Goal: Complete application form: Complete application form

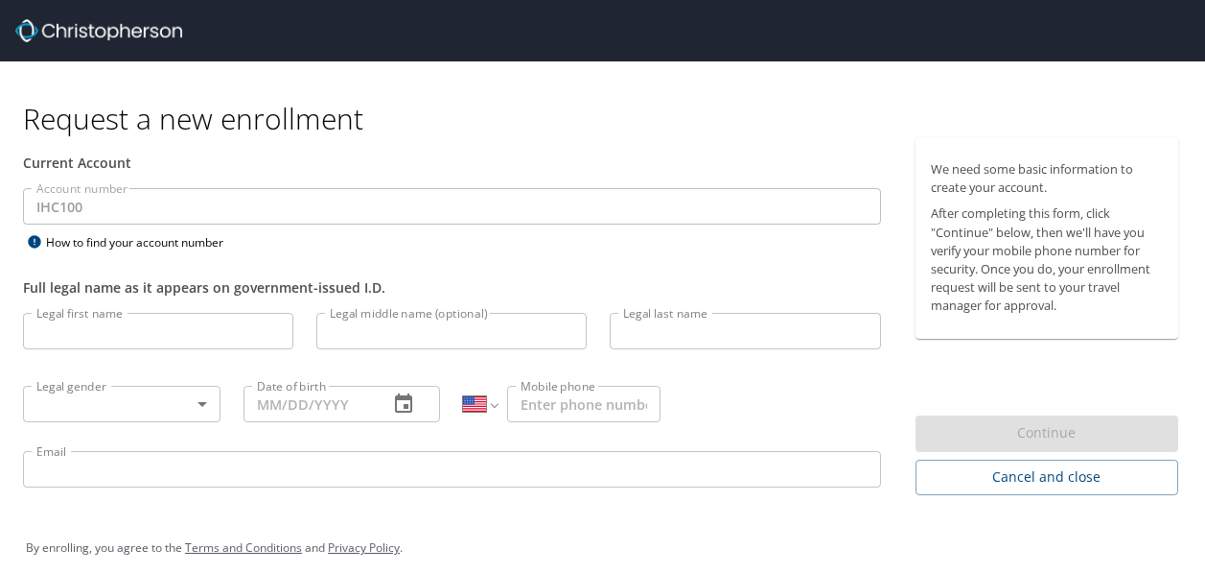
select select "US"
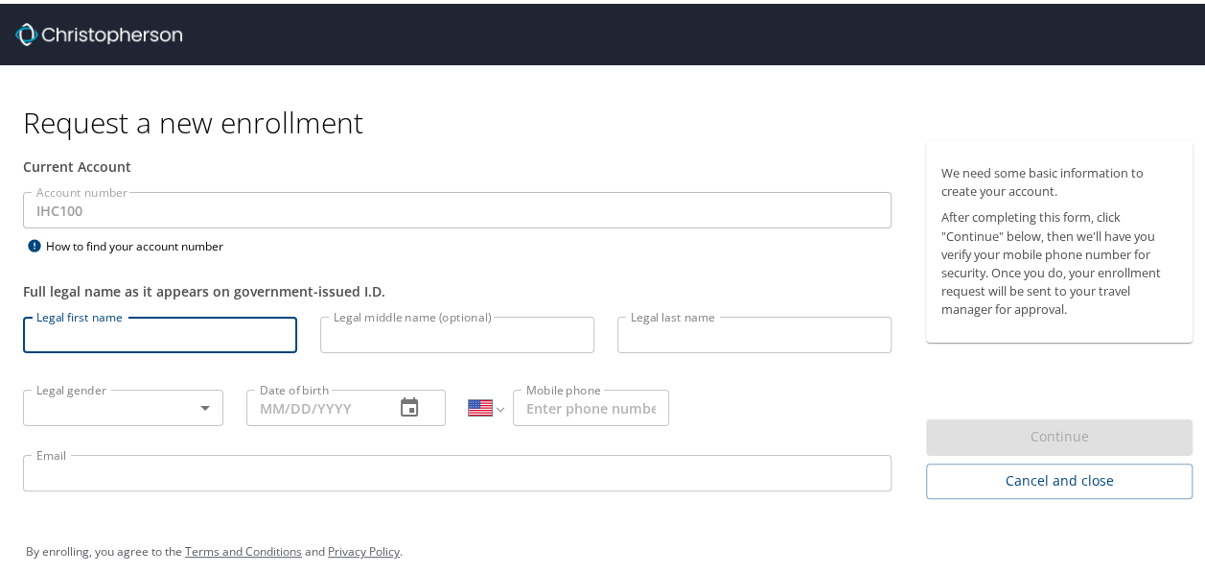
click at [90, 329] on input "Legal first name" at bounding box center [160, 331] width 274 height 36
type input "[PERSON_NAME]"
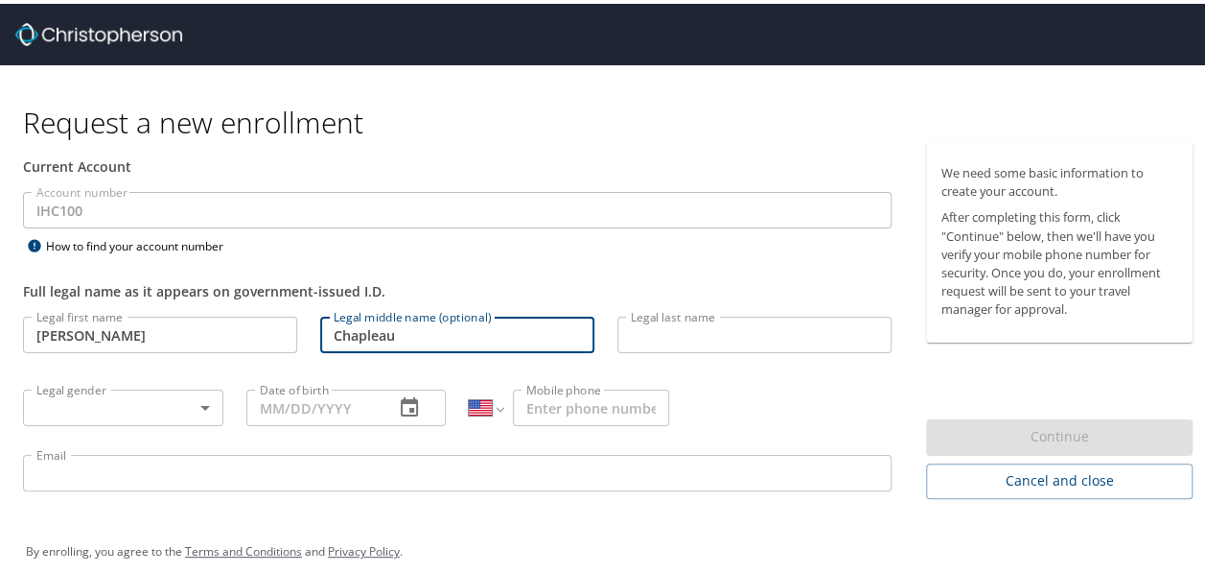
type input "Chapleau"
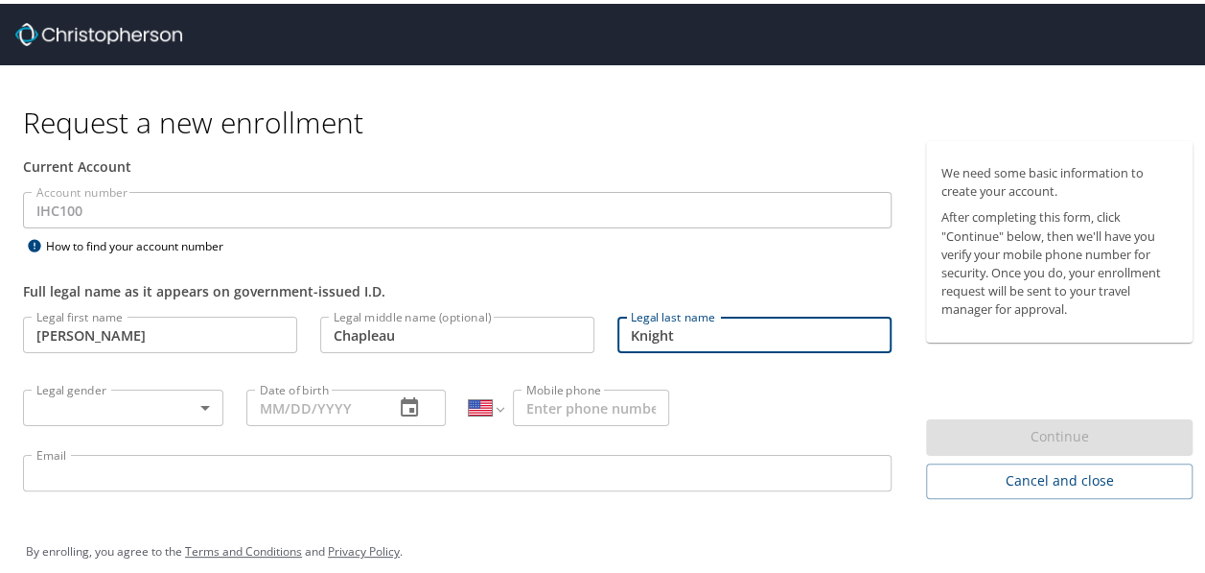
type input "Knight"
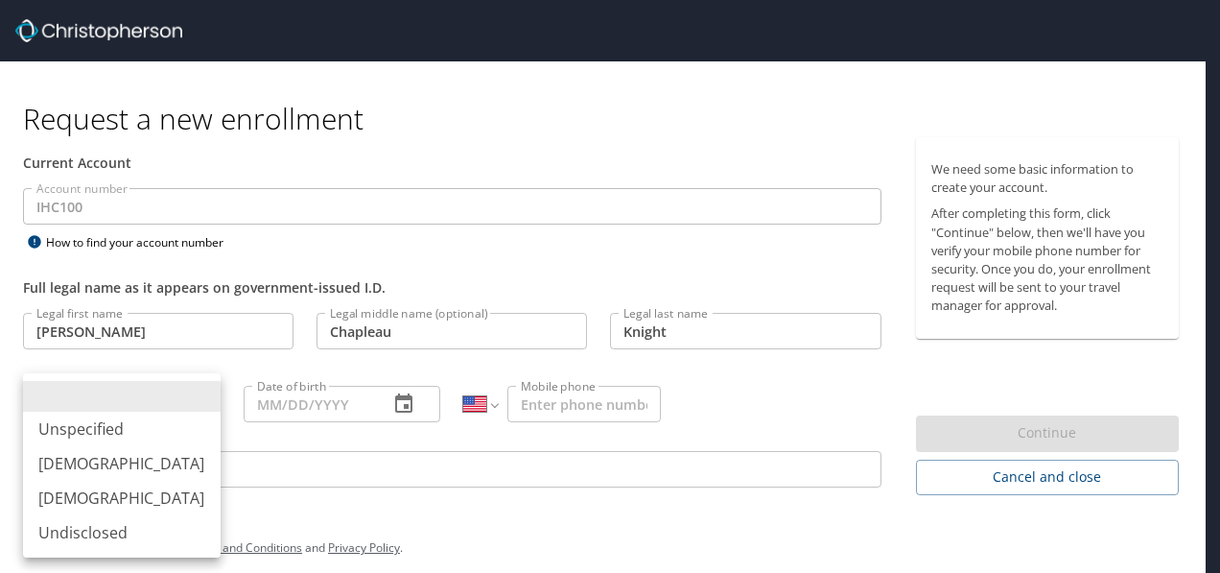
click at [83, 415] on body "Request a new enrollment Current Account Account number IHC100 Account number H…" at bounding box center [610, 286] width 1220 height 573
click at [92, 505] on li "[DEMOGRAPHIC_DATA]" at bounding box center [122, 497] width 198 height 35
type input "[DEMOGRAPHIC_DATA]"
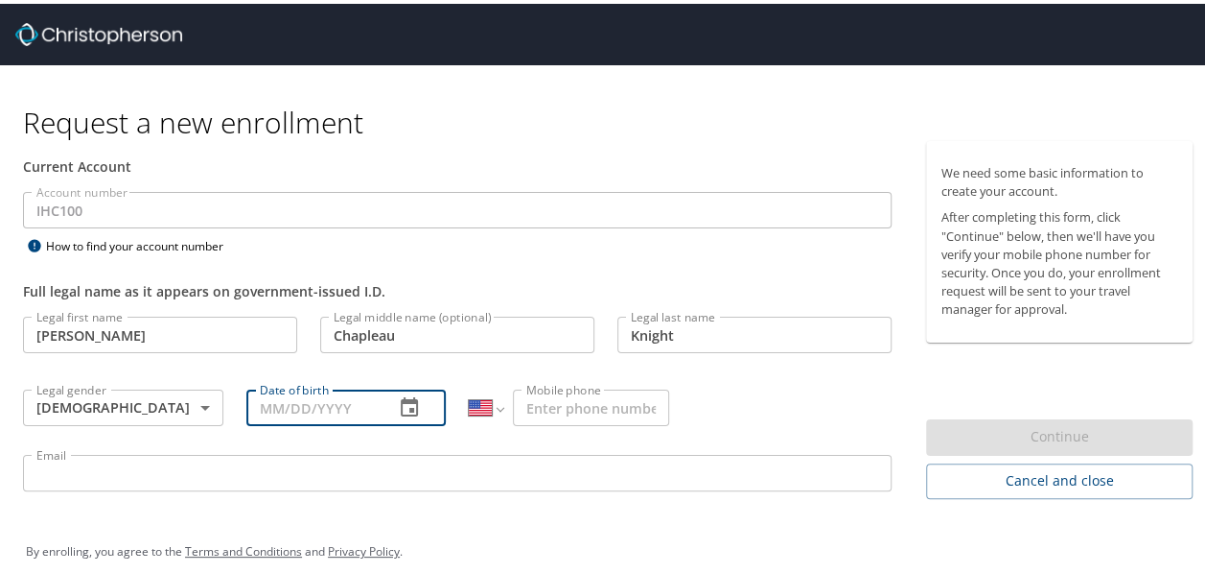
click at [246, 401] on input "Date of birth" at bounding box center [312, 404] width 133 height 36
type input "[DATE]"
click at [615, 394] on input "Mobile phone" at bounding box center [591, 404] width 156 height 36
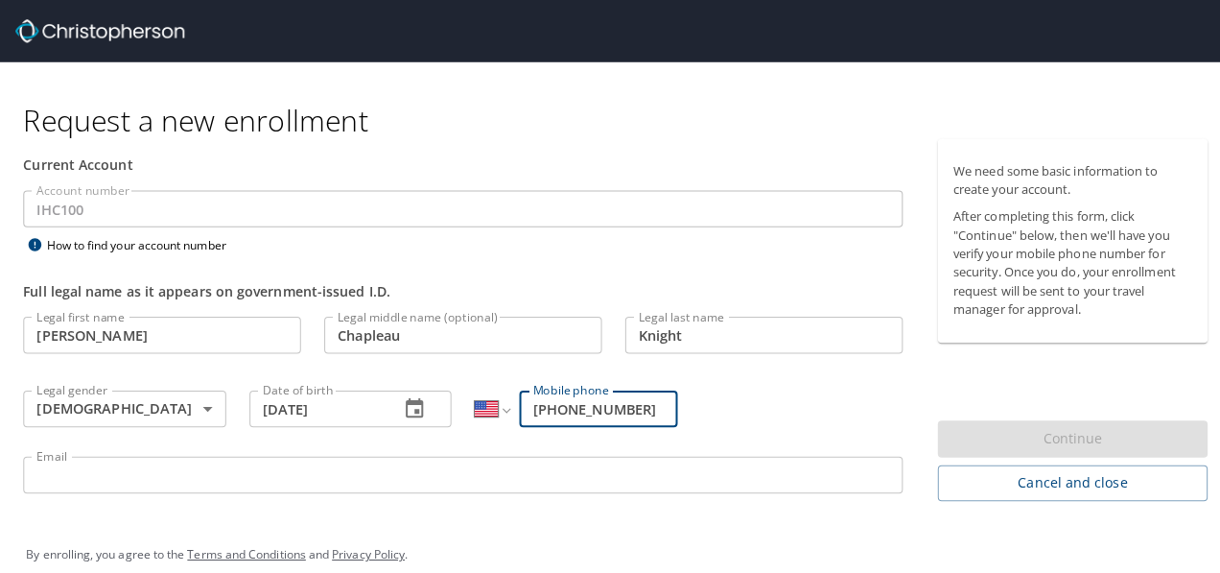
scroll to position [17, 0]
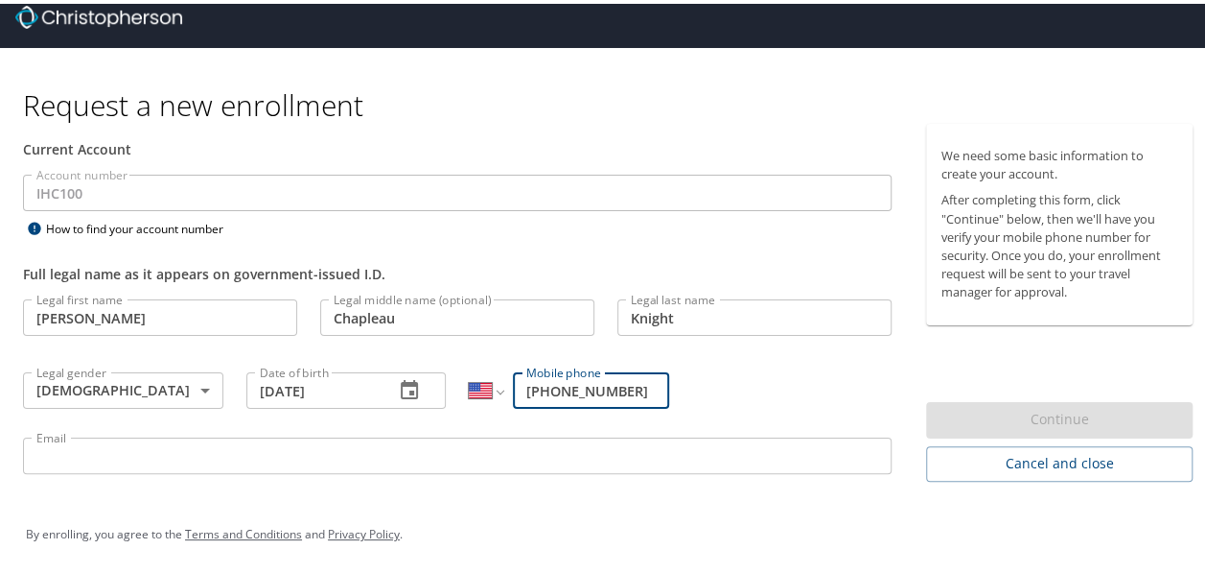
type input "[PHONE_NUMBER]"
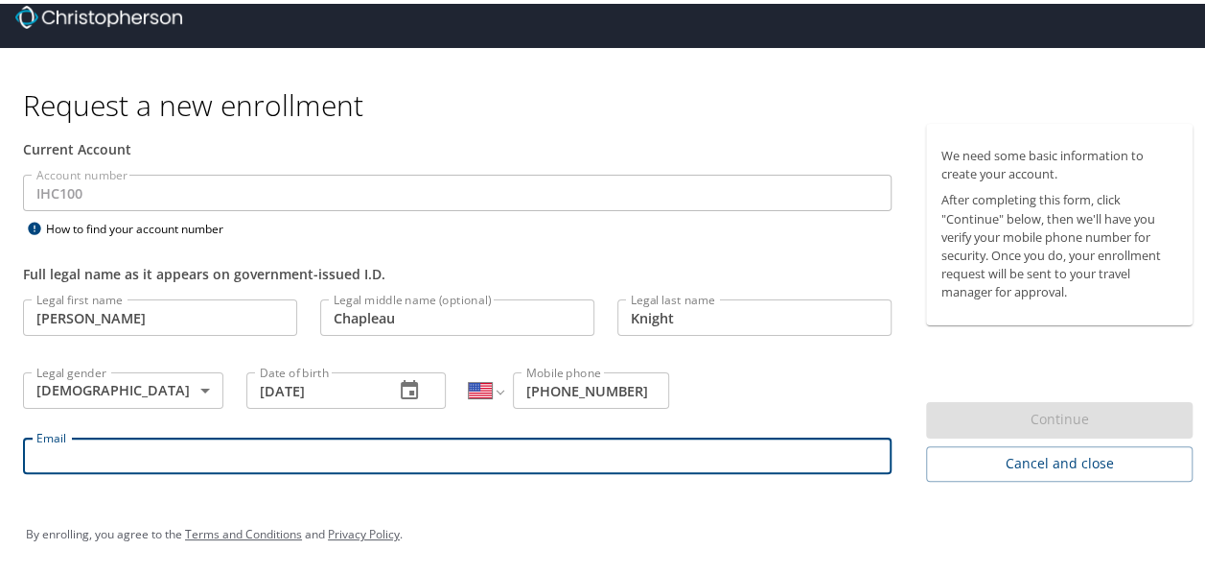
click at [489, 448] on input "Email" at bounding box center [457, 451] width 869 height 36
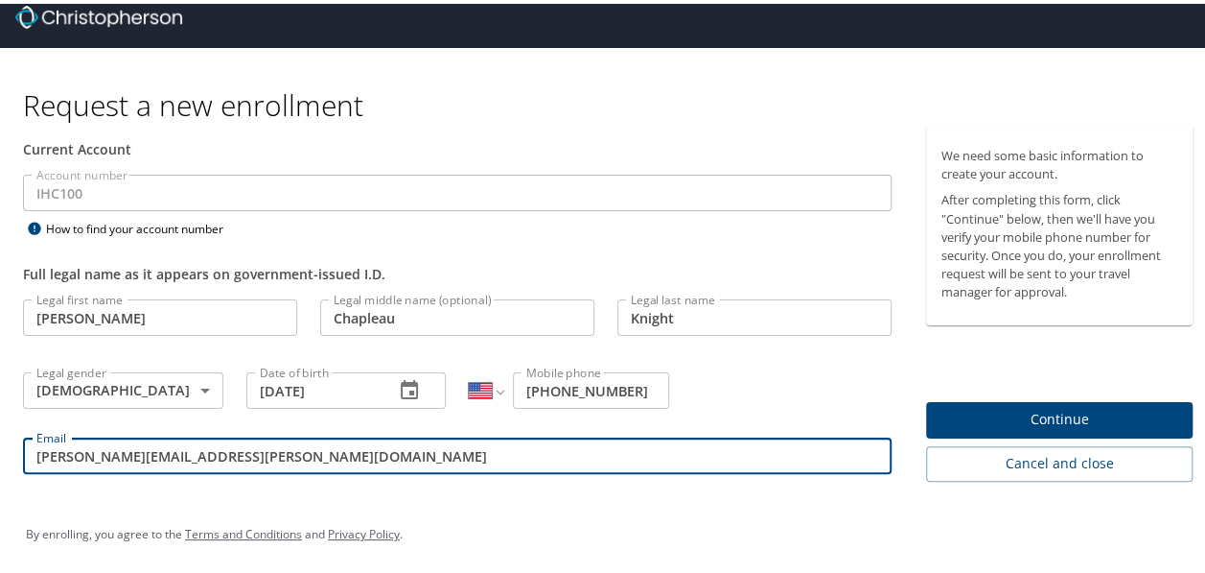
type input "[PERSON_NAME][EMAIL_ADDRESS][PERSON_NAME][DOMAIN_NAME]"
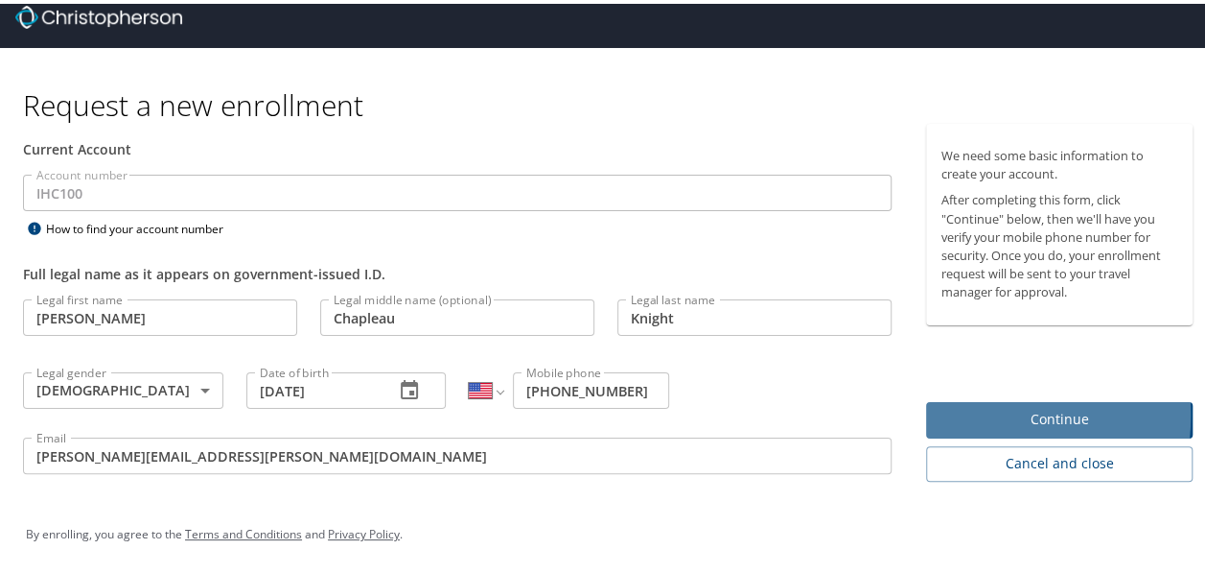
click at [953, 411] on span "Continue" at bounding box center [1060, 416] width 236 height 24
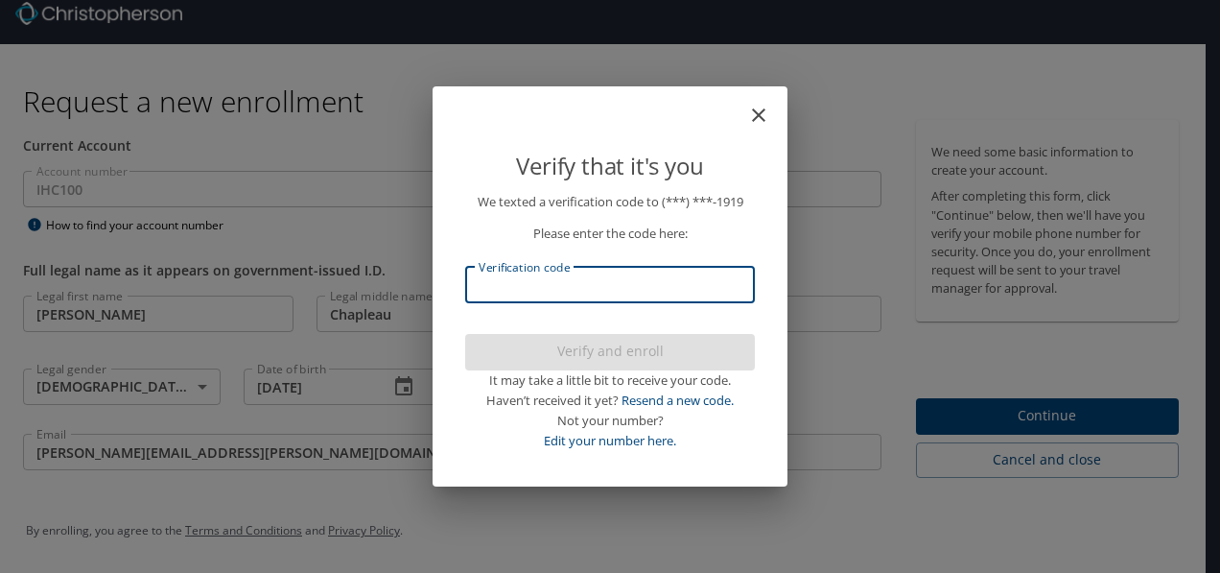
click at [569, 287] on input "Verification code" at bounding box center [610, 285] width 290 height 36
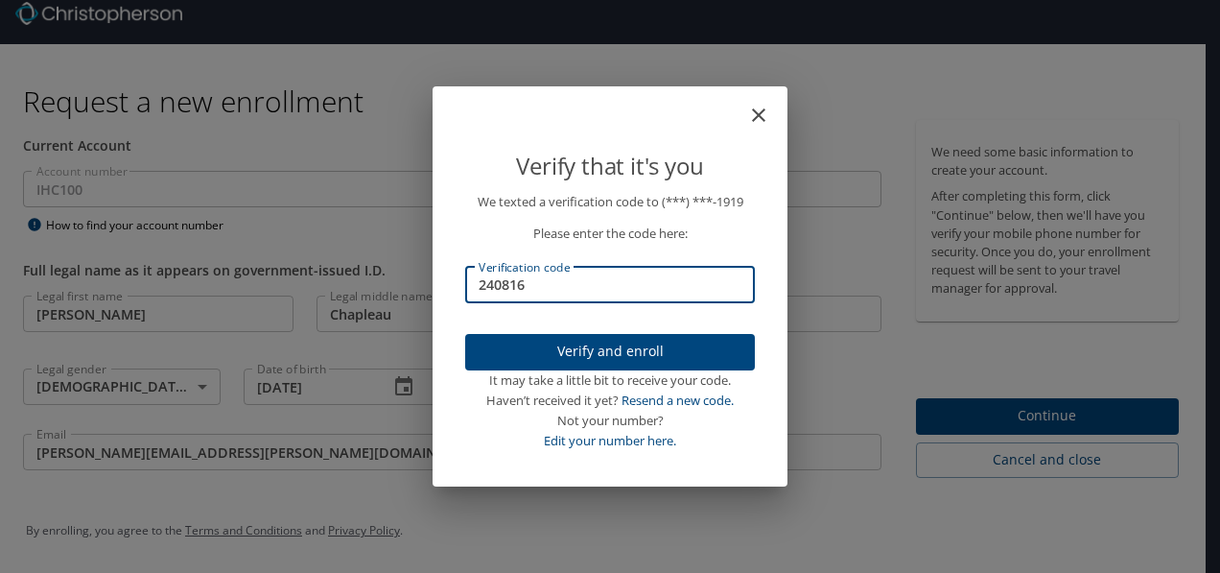
type input "240816"
click at [597, 355] on span "Verify and enroll" at bounding box center [609, 351] width 259 height 24
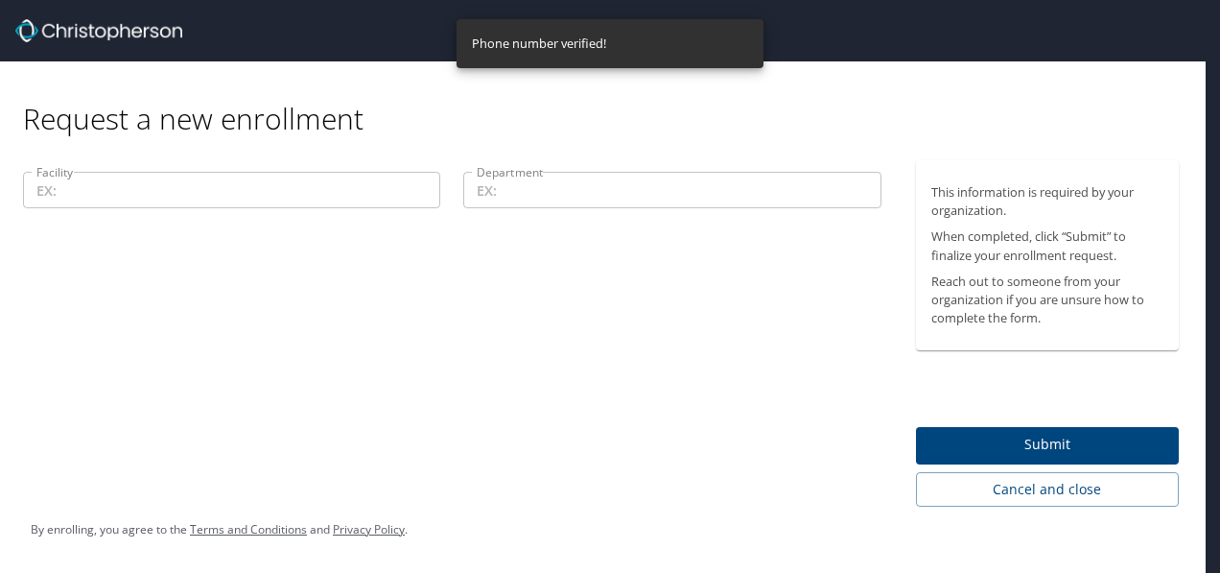
scroll to position [0, 0]
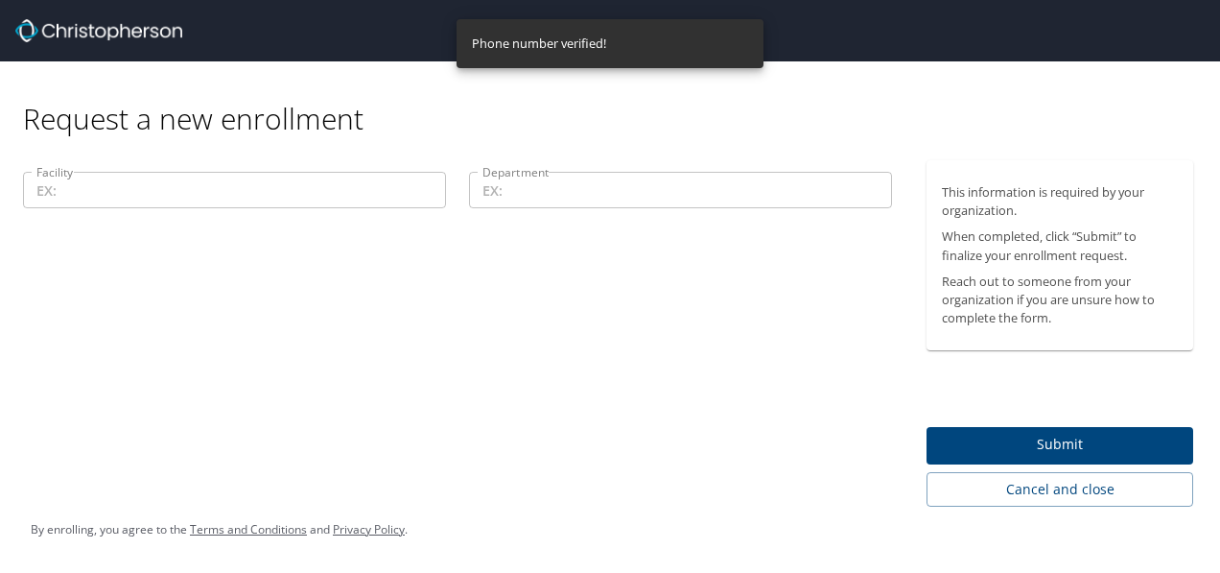
click at [235, 183] on input "Facility" at bounding box center [234, 190] width 423 height 36
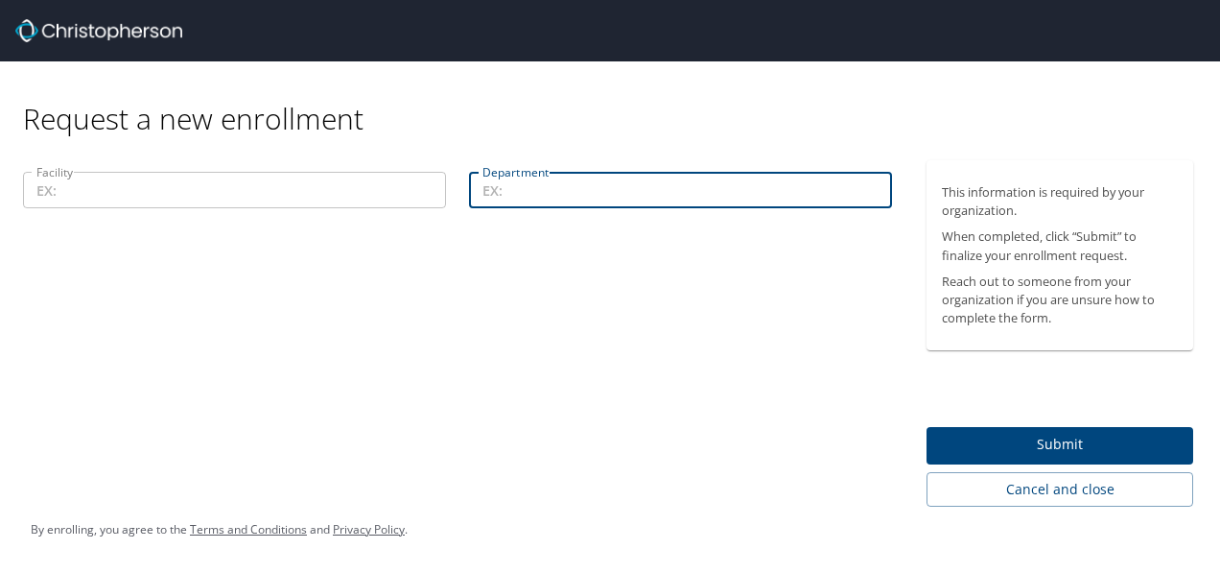
click at [545, 200] on input "Department" at bounding box center [680, 190] width 423 height 36
click at [292, 183] on input "Facility" at bounding box center [234, 190] width 423 height 36
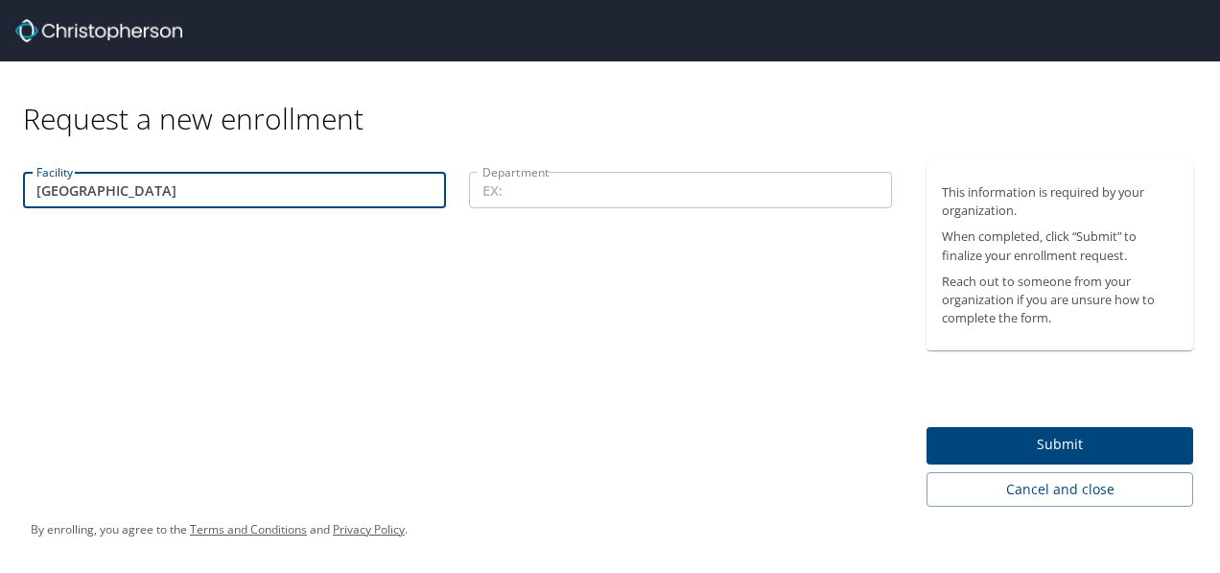
type input "[GEOGRAPHIC_DATA]"
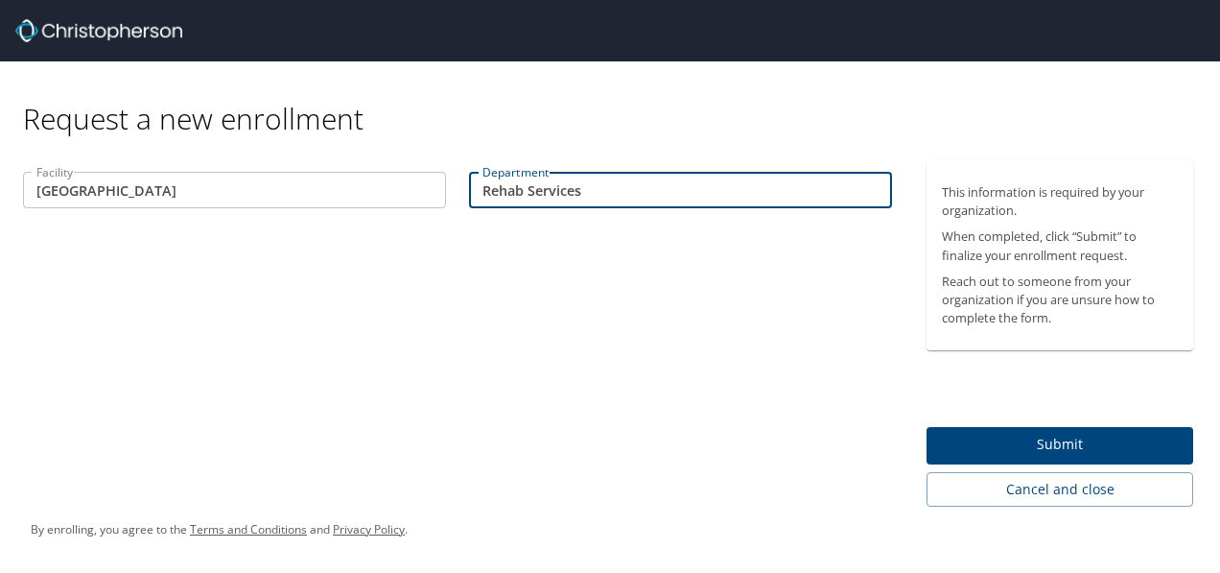
type input "Rehab Services"
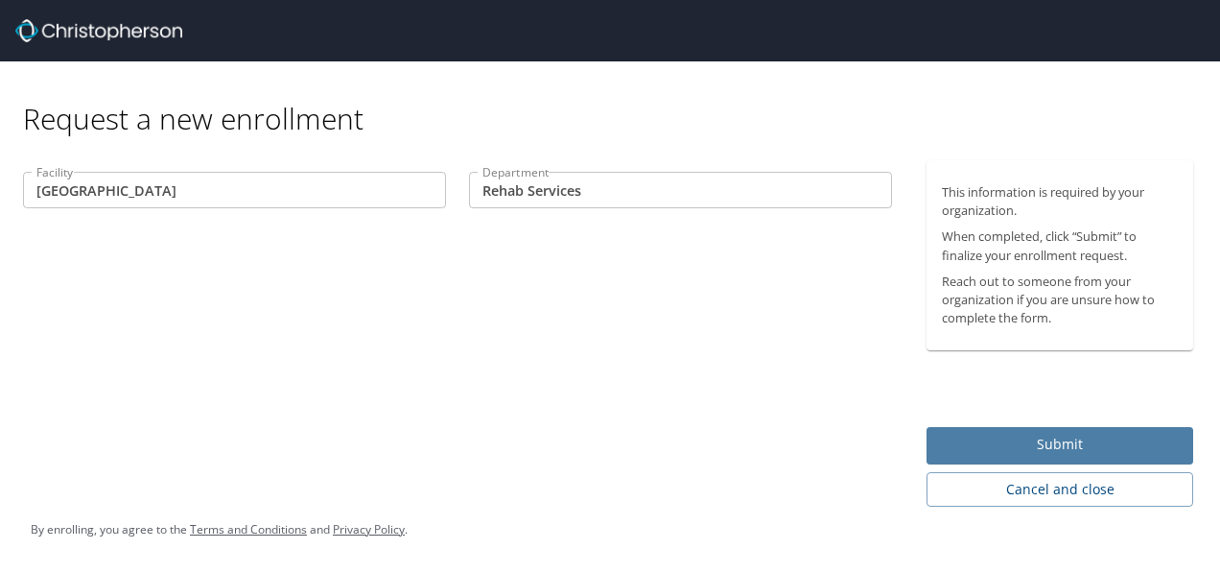
click at [956, 455] on span "Submit" at bounding box center [1060, 445] width 236 height 24
